Goal: Contribute content: Add original content to the website for others to see

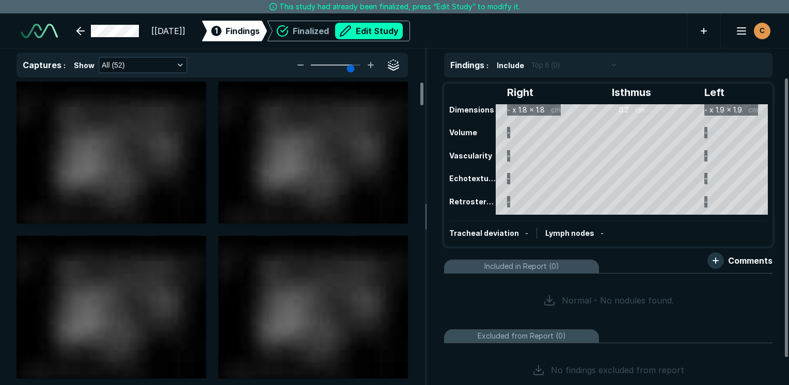
scroll to position [2820, 4876]
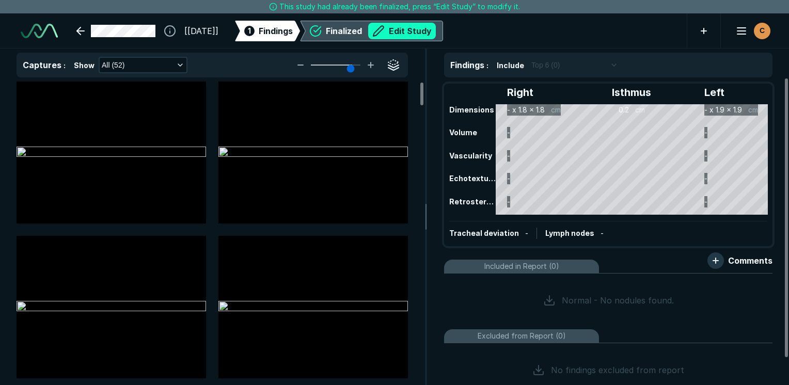
click at [409, 27] on button "Edit Study" at bounding box center [402, 31] width 68 height 17
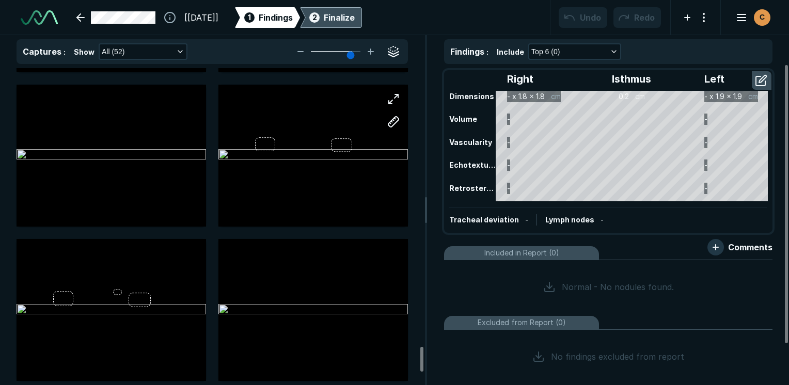
scroll to position [3562, 0]
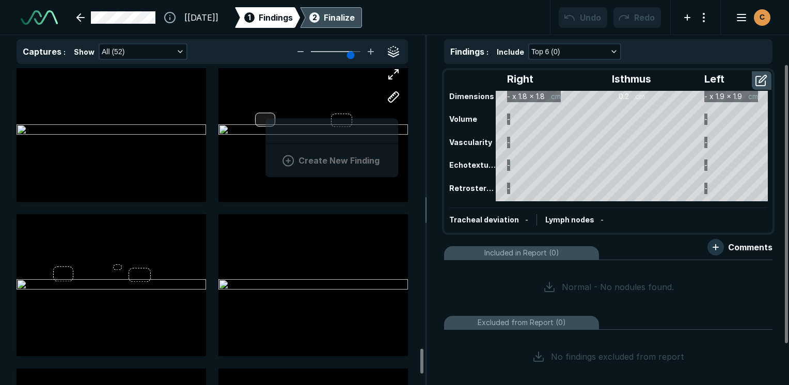
click at [265, 115] on div "Create New Finding" at bounding box center [312, 131] width 189 height 142
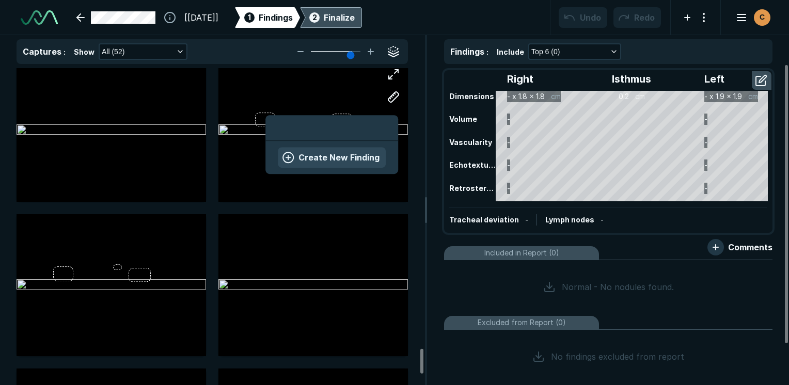
click at [322, 148] on button "Create New Finding" at bounding box center [332, 157] width 108 height 21
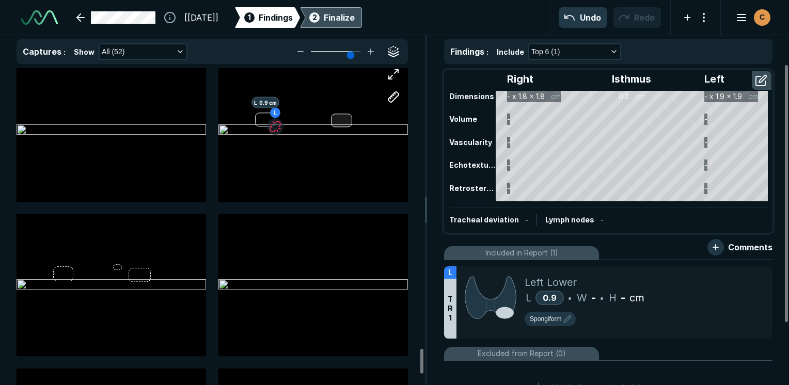
click at [338, 116] on div at bounding box center [341, 120] width 21 height 13
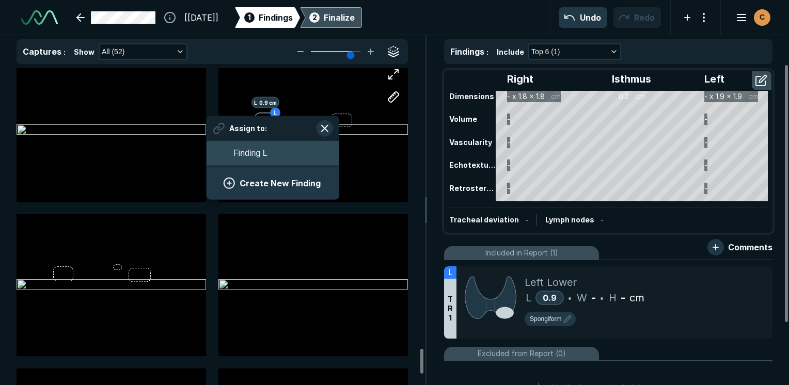
click at [280, 160] on button "Finding L" at bounding box center [272, 153] width 133 height 25
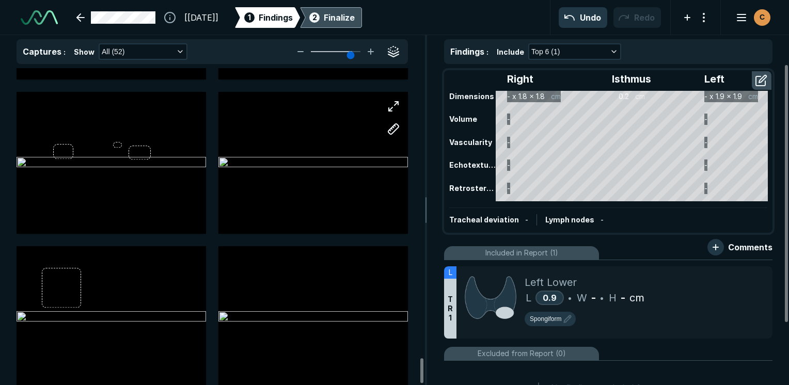
scroll to position [3704, 0]
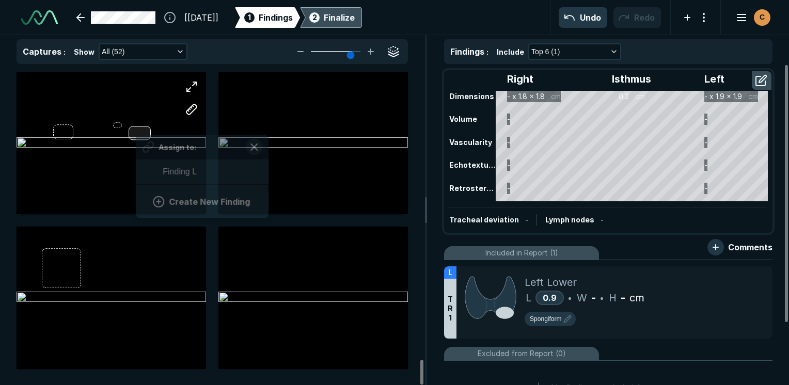
click at [136, 131] on div "Assign to: Finding L Create New Finding" at bounding box center [111, 143] width 189 height 142
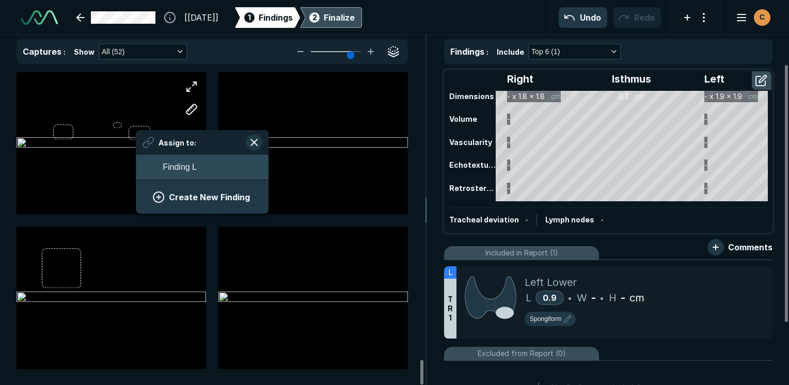
click at [188, 162] on span "Finding L" at bounding box center [180, 167] width 34 height 12
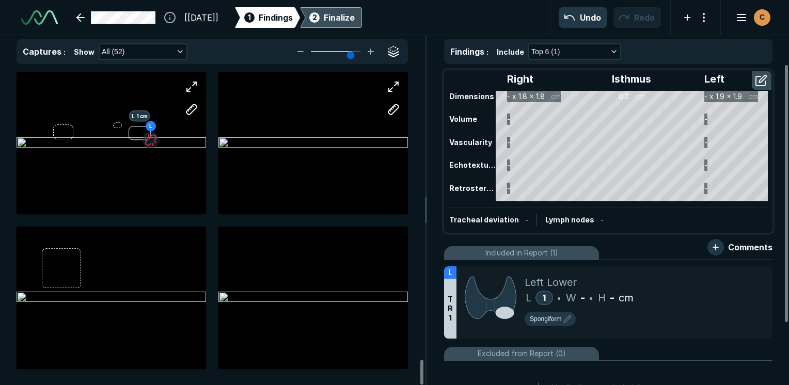
click at [343, 137] on div at bounding box center [312, 143] width 189 height 142
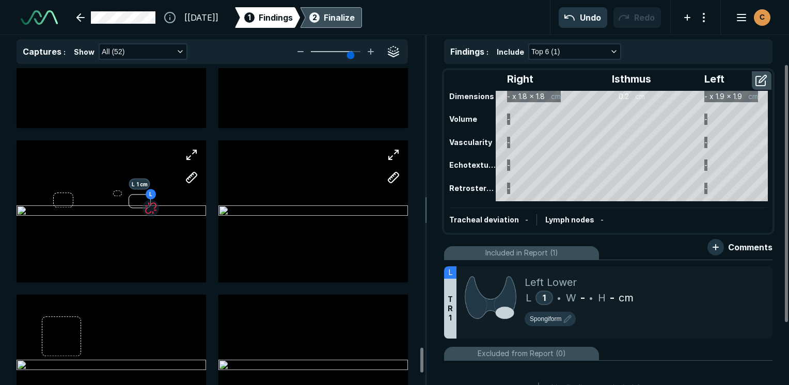
scroll to position [3549, 0]
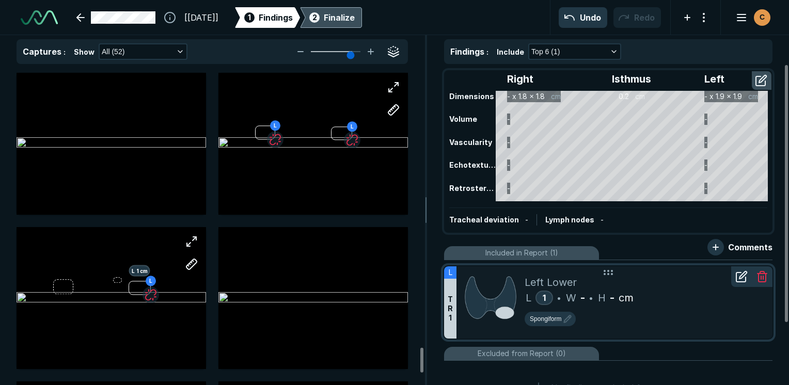
click at [742, 282] on div at bounding box center [741, 276] width 21 height 21
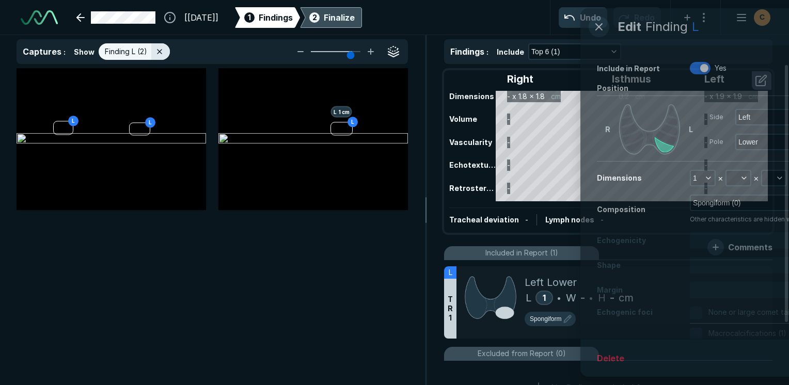
scroll to position [2641, 3071]
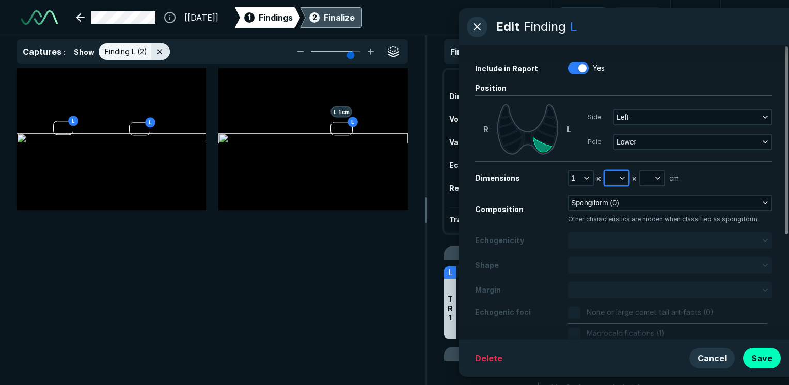
click at [612, 178] on button "button" at bounding box center [617, 178] width 24 height 14
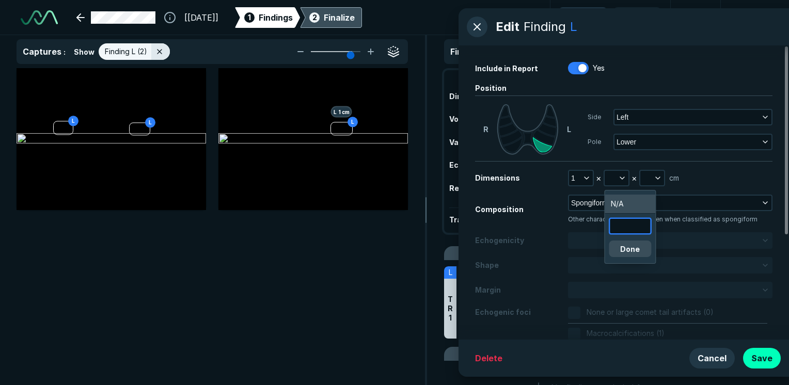
click at [637, 222] on input "text" at bounding box center [630, 226] width 40 height 14
type input "0.9"
click at [628, 250] on button "Done" at bounding box center [630, 249] width 42 height 17
click at [647, 169] on div "Include in Report Yes Position [PERSON_NAME] Side Left Pole Lower Dimensions 1 …" at bounding box center [623, 192] width 330 height 294
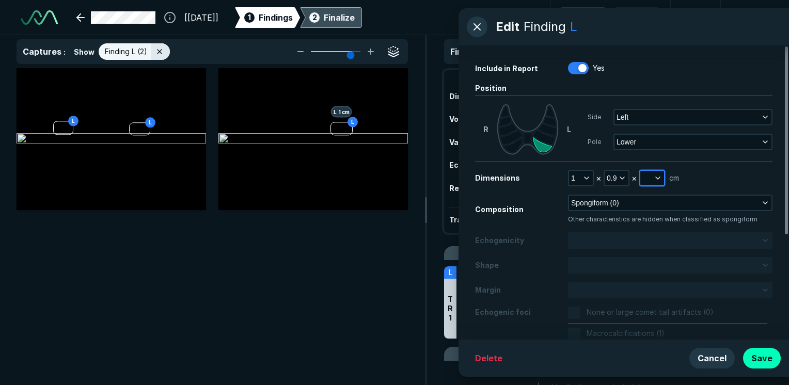
click at [656, 181] on icon "button" at bounding box center [658, 178] width 8 height 8
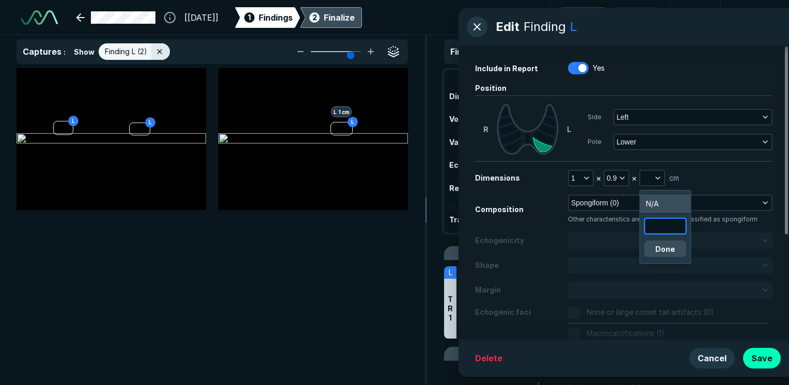
click at [667, 222] on input "text" at bounding box center [665, 226] width 40 height 14
type input "0.7"
click at [674, 239] on div "0.7 Done" at bounding box center [665, 237] width 42 height 39
click at [673, 244] on button "Done" at bounding box center [665, 249] width 42 height 17
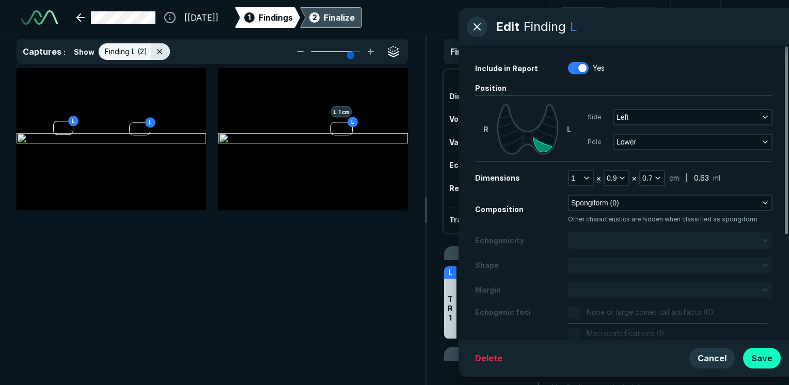
click at [762, 351] on button "Save" at bounding box center [762, 358] width 38 height 21
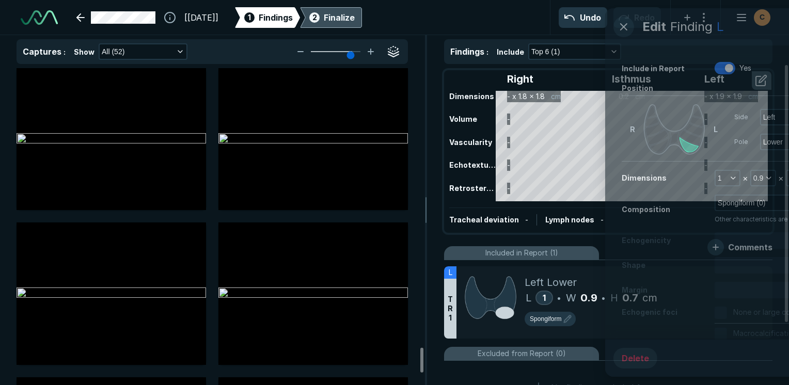
scroll to position [3549, 0]
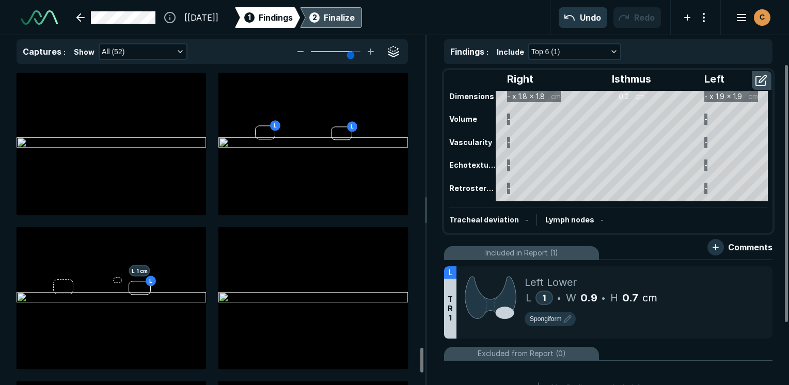
click at [320, 16] on div "2" at bounding box center [314, 17] width 10 height 10
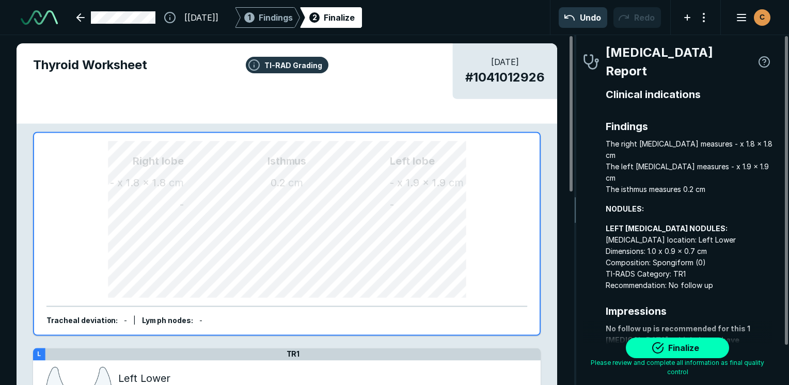
scroll to position [2843, 2162]
click at [702, 351] on button "Finalize" at bounding box center [677, 348] width 103 height 21
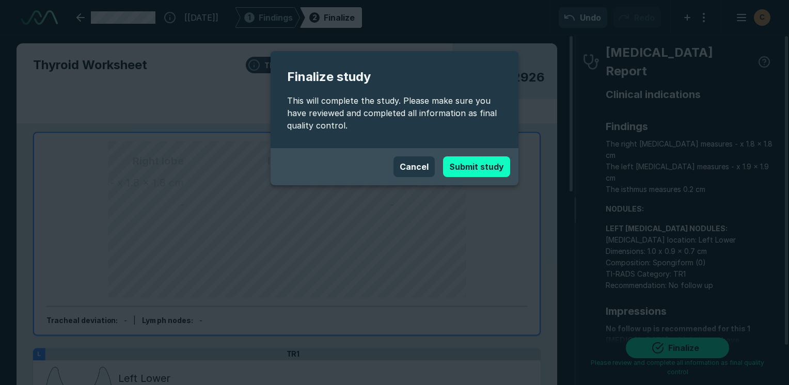
drag, startPoint x: 487, startPoint y: 165, endPoint x: 456, endPoint y: 339, distance: 176.2
click at [485, 166] on button "Submit study" at bounding box center [476, 166] width 67 height 21
